Goal: Transaction & Acquisition: Purchase product/service

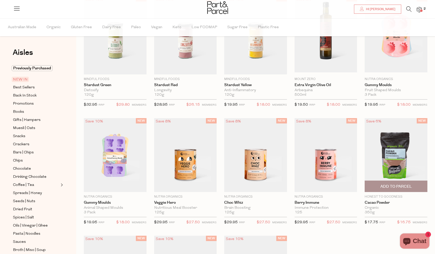
scroll to position [175, 0]
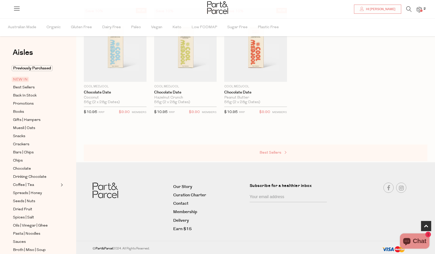
click at [277, 151] on span "Best Sellers" at bounding box center [270, 153] width 22 height 4
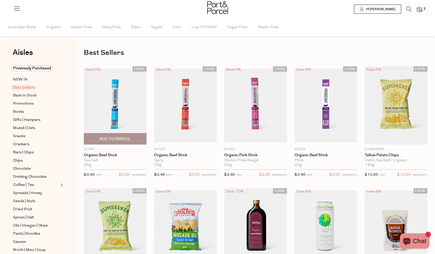
click at [130, 137] on span "Add To Parcel" at bounding box center [114, 138] width 31 height 5
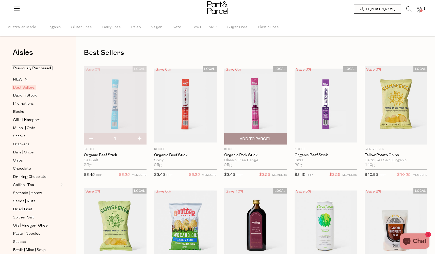
click at [259, 139] on span "Add To Parcel" at bounding box center [255, 138] width 31 height 5
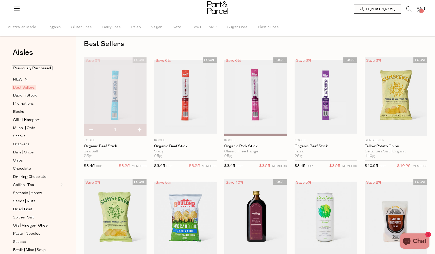
scroll to position [78, 0]
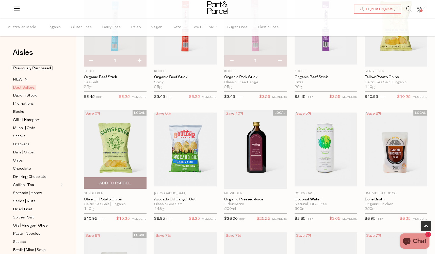
click at [117, 180] on span "Add To Parcel" at bounding box center [114, 182] width 31 height 5
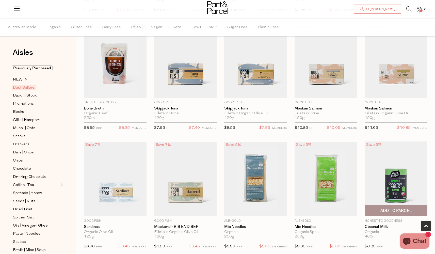
scroll to position [318, 0]
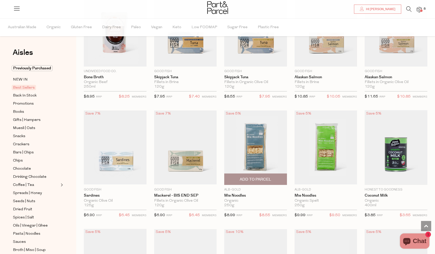
click at [257, 174] on span "Add To Parcel" at bounding box center [256, 179] width 60 height 11
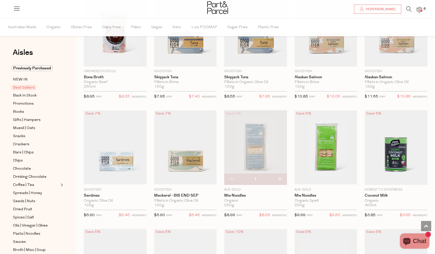
click at [279, 178] on button "button" at bounding box center [279, 179] width 14 height 11
type input "2"
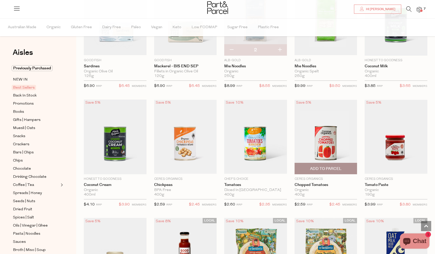
scroll to position [475, 0]
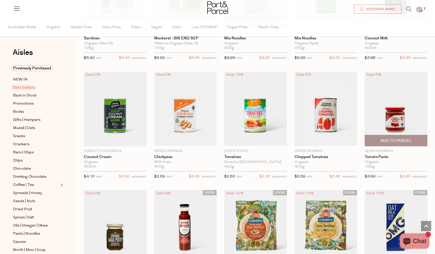
click at [390, 139] on span "Add To Parcel" at bounding box center [395, 140] width 31 height 5
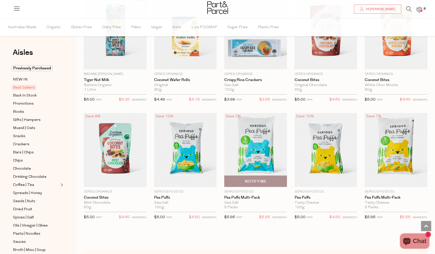
scroll to position [798, 0]
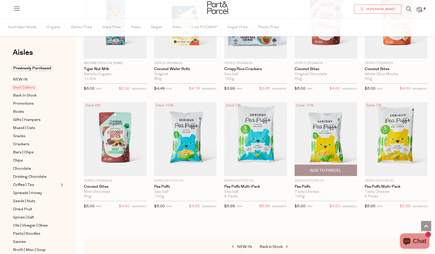
click at [332, 169] on span "Add To Parcel" at bounding box center [325, 170] width 31 height 5
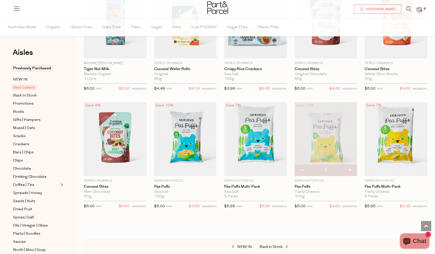
click at [350, 167] on button "button" at bounding box center [349, 170] width 14 height 11
type input "2"
click at [350, 167] on button "button" at bounding box center [349, 170] width 14 height 11
type input "3"
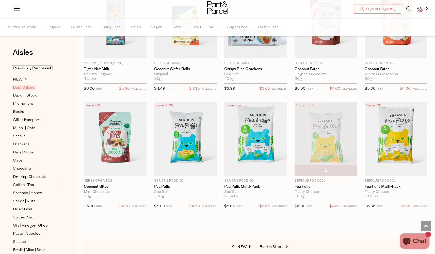
type input "3"
click at [350, 167] on button "button" at bounding box center [349, 170] width 14 height 11
type input "4"
click at [350, 168] on button "button" at bounding box center [349, 170] width 14 height 11
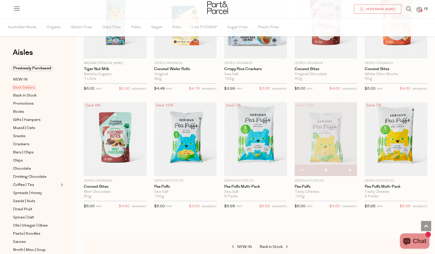
type input "5"
drag, startPoint x: 350, startPoint y: 168, endPoint x: 345, endPoint y: 170, distance: 5.6
click at [350, 168] on button "button" at bounding box center [349, 170] width 14 height 11
type input "6"
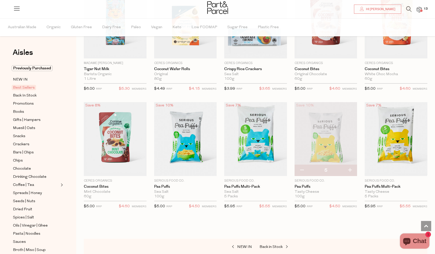
type input "6"
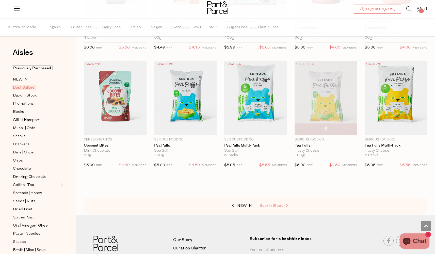
click at [272, 204] on span "Back in Stock" at bounding box center [270, 206] width 23 height 4
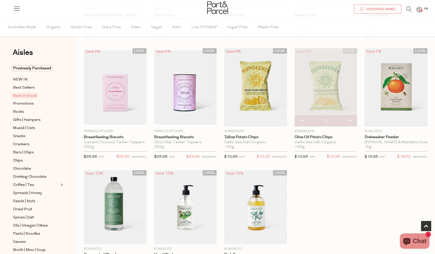
scroll to position [236, 0]
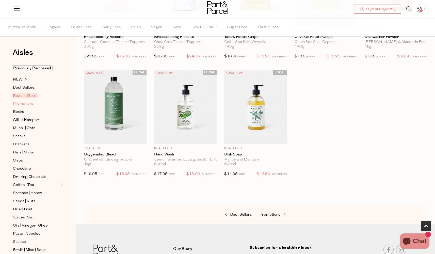
click at [18, 102] on span "Promotions" at bounding box center [23, 104] width 21 height 6
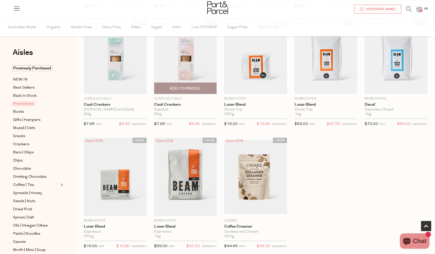
scroll to position [229, 0]
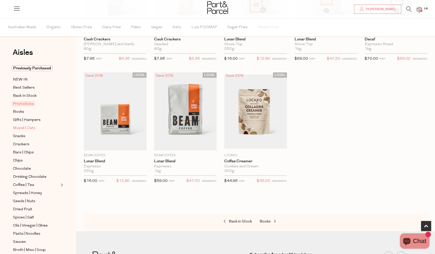
click at [25, 128] on span "Muesli | Oats" at bounding box center [24, 128] width 22 height 6
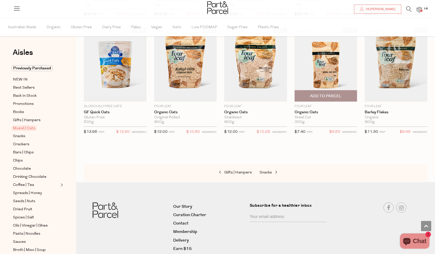
scroll to position [1123, 0]
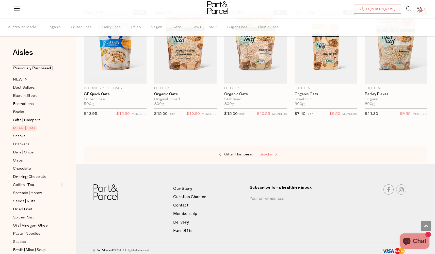
click at [265, 153] on span "Snacks" at bounding box center [265, 155] width 12 height 4
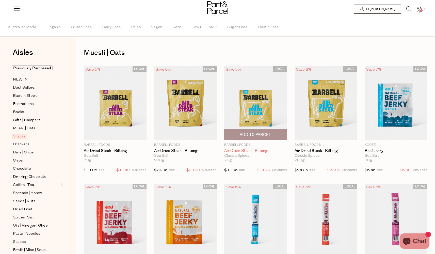
type input "6"
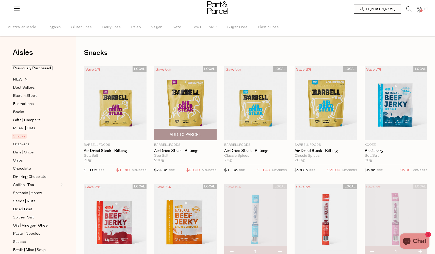
click at [192, 132] on span "Add To Parcel" at bounding box center [185, 134] width 31 height 5
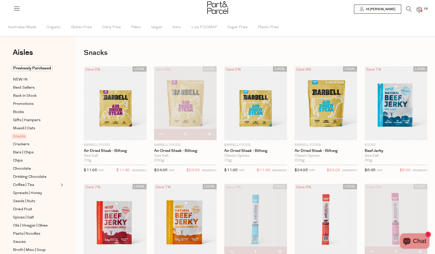
click at [210, 135] on button "button" at bounding box center [209, 134] width 14 height 11
type input "2"
click at [210, 133] on button "button" at bounding box center [209, 134] width 14 height 11
type input "3"
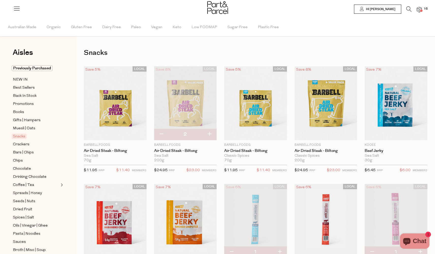
type input "3"
click at [211, 134] on button "button" at bounding box center [209, 134] width 14 height 11
type input "4"
click at [345, 136] on span "Add To Parcel" at bounding box center [326, 134] width 60 height 11
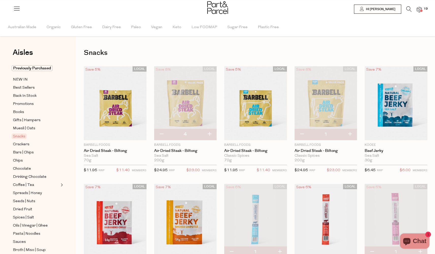
click at [351, 134] on button "button" at bounding box center [349, 134] width 14 height 11
type input "2"
click at [351, 134] on button "button" at bounding box center [349, 134] width 14 height 11
type input "3"
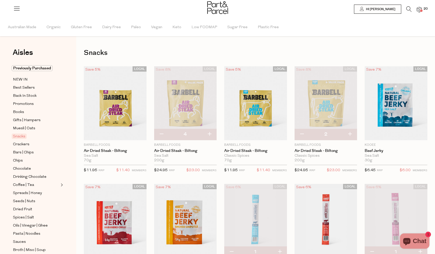
type input "3"
click at [350, 134] on button "button" at bounding box center [349, 134] width 14 height 11
type input "4"
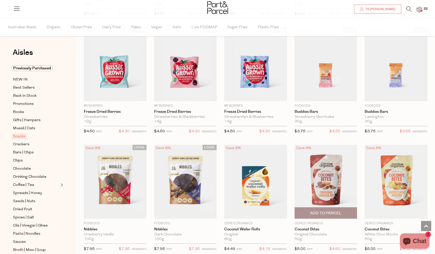
scroll to position [580, 0]
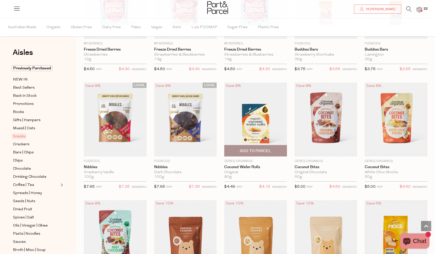
click at [264, 150] on span "Add To Parcel" at bounding box center [255, 150] width 31 height 5
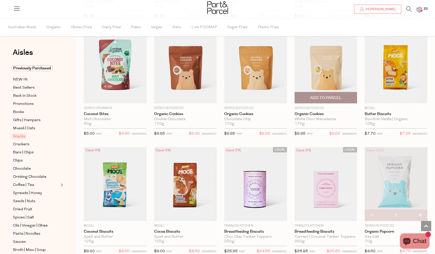
scroll to position [799, 0]
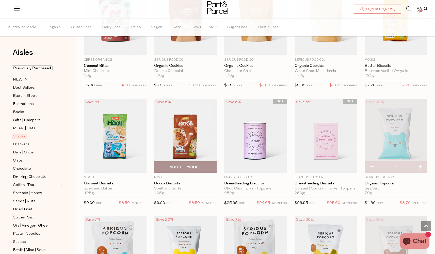
click at [187, 166] on span "Add To Parcel" at bounding box center [185, 166] width 31 height 5
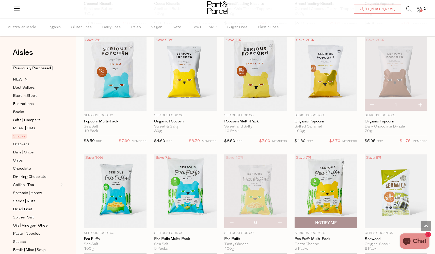
scroll to position [1004, 0]
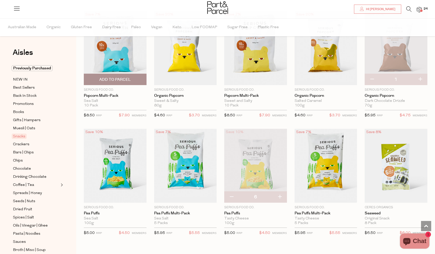
click at [130, 77] on span "Add To Parcel" at bounding box center [114, 79] width 31 height 5
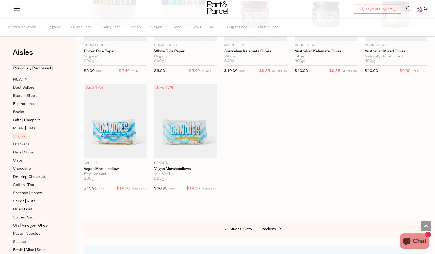
scroll to position [1555, 0]
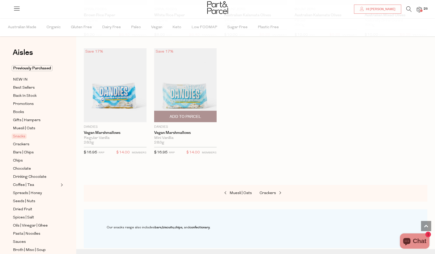
click at [198, 114] on span "Add To Parcel" at bounding box center [185, 116] width 31 height 5
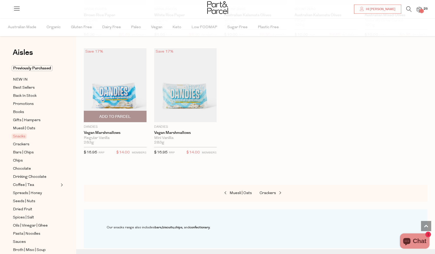
click at [108, 114] on span "Add To Parcel" at bounding box center [114, 116] width 31 height 5
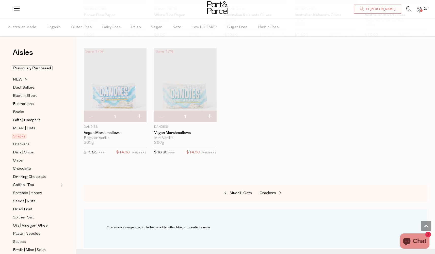
click at [140, 112] on button "button" at bounding box center [139, 116] width 14 height 11
type input "2"
click at [139, 112] on button "button" at bounding box center [139, 116] width 14 height 11
type input "3"
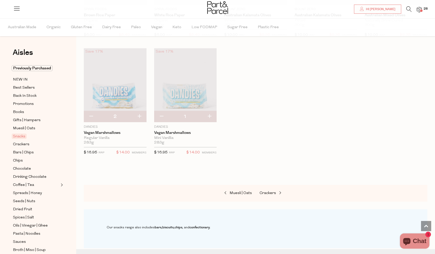
type input "3"
click at [140, 113] on button "button" at bounding box center [139, 116] width 14 height 11
type input "4"
click at [210, 112] on button "button" at bounding box center [209, 116] width 14 height 11
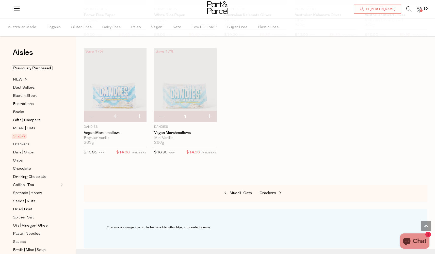
type input "2"
click at [267, 191] on span "Crackers" at bounding box center [267, 193] width 16 height 4
